Goal: Transaction & Acquisition: Purchase product/service

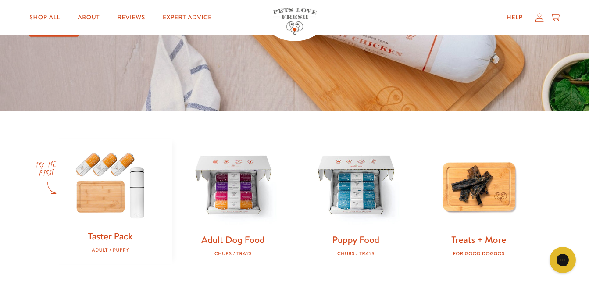
scroll to position [238, 0]
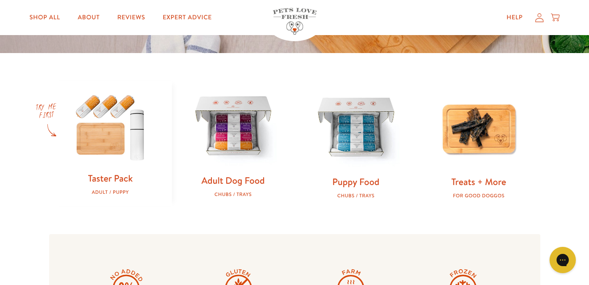
click at [242, 122] on img at bounding box center [233, 127] width 95 height 95
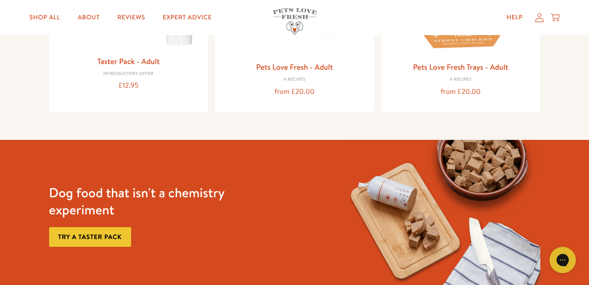
scroll to position [152, 0]
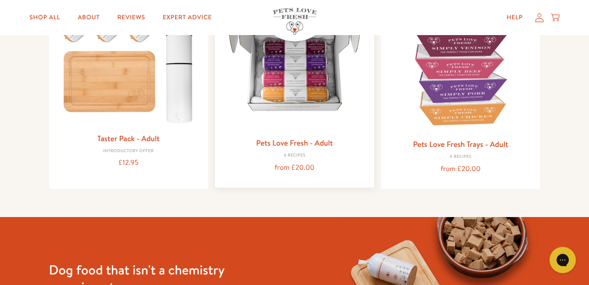
click at [325, 140] on link "Pets Love Fresh - Adult" at bounding box center [294, 142] width 77 height 11
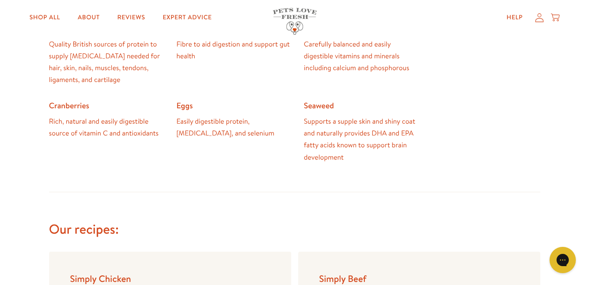
scroll to position [849, 0]
